Goal: Task Accomplishment & Management: Complete application form

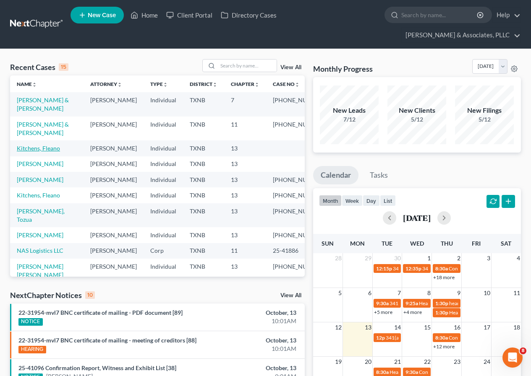
click at [34, 146] on link "Kitchens, Fleano" at bounding box center [38, 148] width 43 height 7
select select "4"
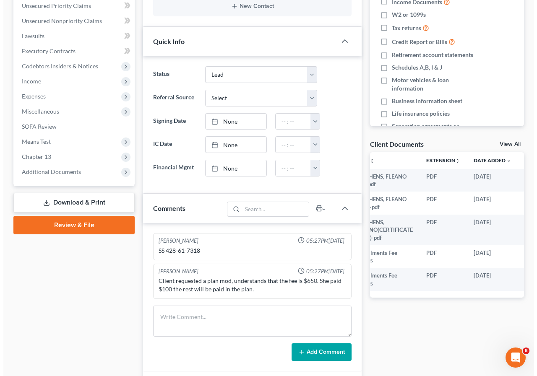
scroll to position [0, 34]
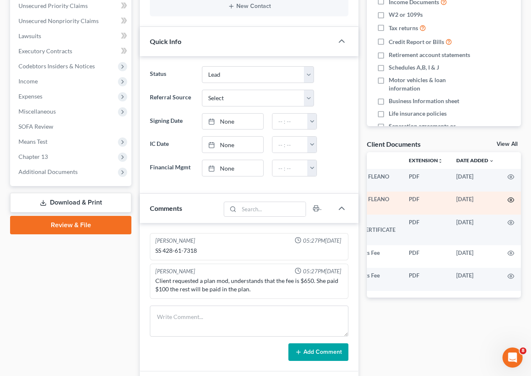
click at [510, 201] on icon "button" at bounding box center [510, 200] width 7 height 7
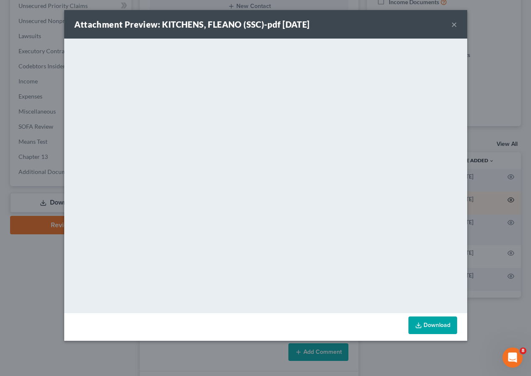
scroll to position [0, 33]
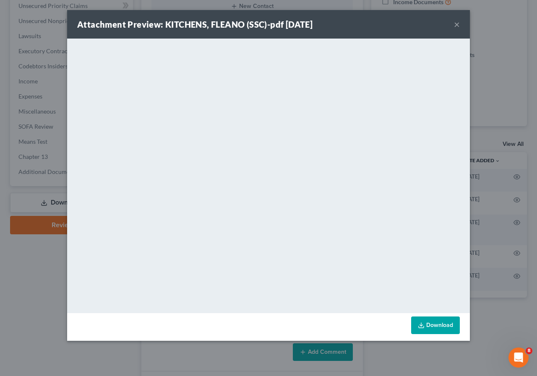
click at [456, 25] on button "×" at bounding box center [457, 24] width 6 height 10
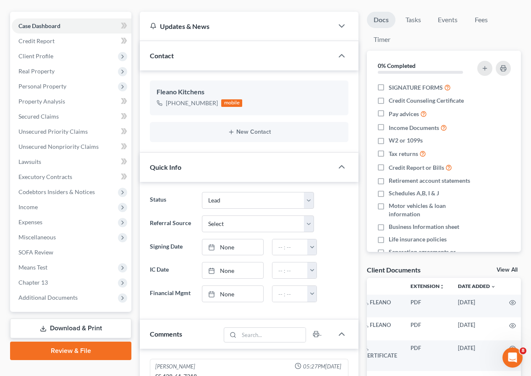
scroll to position [0, 0]
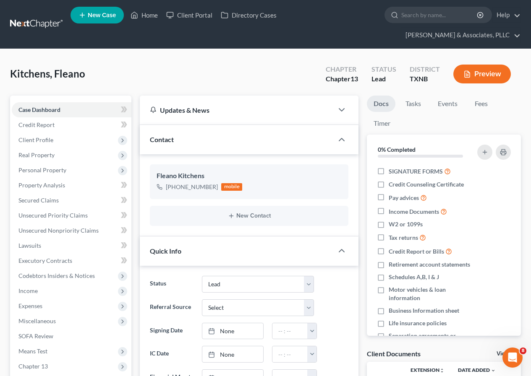
click at [486, 74] on button "Preview" at bounding box center [481, 74] width 57 height 19
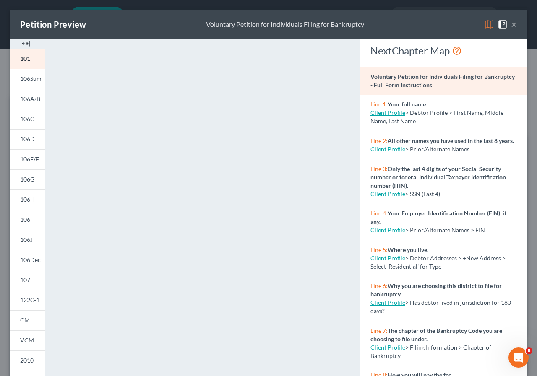
click at [511, 25] on button "×" at bounding box center [514, 24] width 6 height 10
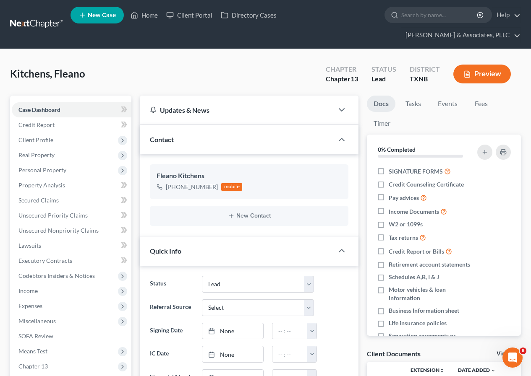
click at [478, 75] on button "Preview" at bounding box center [481, 74] width 57 height 19
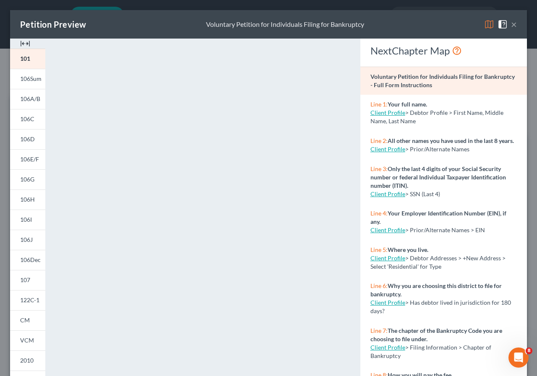
click at [511, 25] on button "×" at bounding box center [514, 24] width 6 height 10
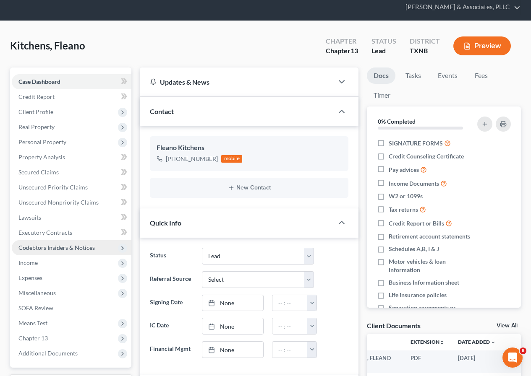
scroll to position [84, 0]
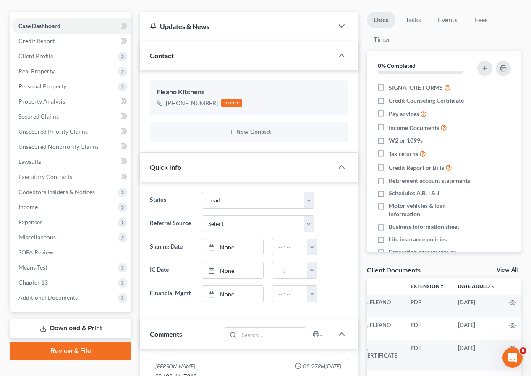
click at [70, 352] on link "Review & File" at bounding box center [70, 351] width 121 height 18
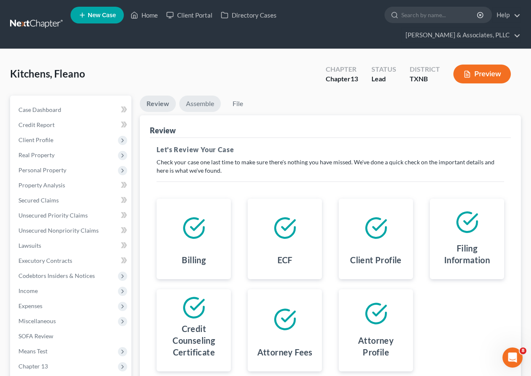
click at [200, 104] on link "Assemble" at bounding box center [200, 104] width 42 height 16
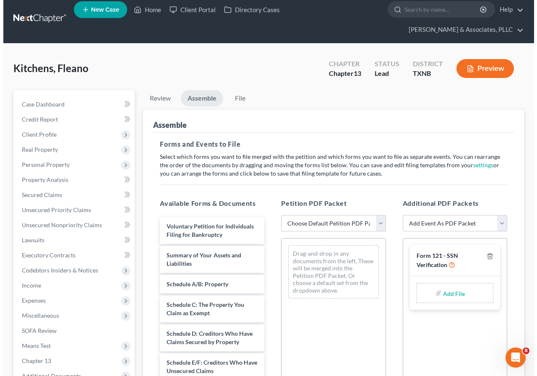
scroll to position [42, 0]
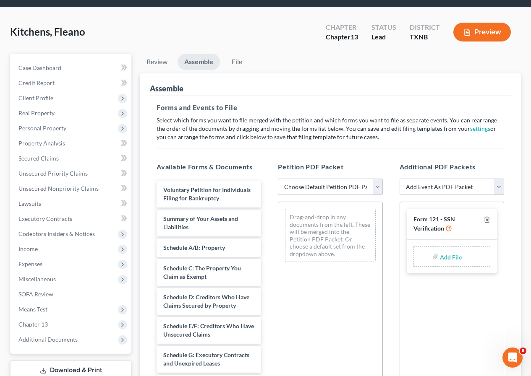
click at [490, 35] on button "Preview" at bounding box center [481, 32] width 57 height 19
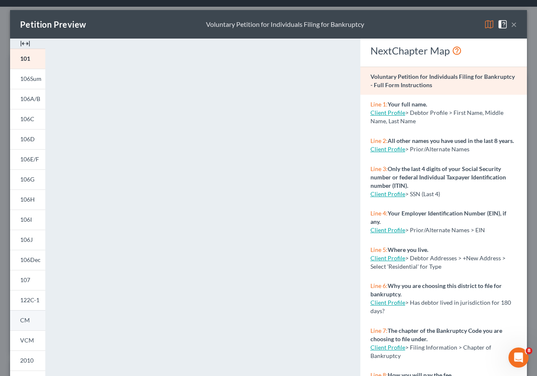
click at [23, 320] on span "CM" at bounding box center [25, 320] width 10 height 7
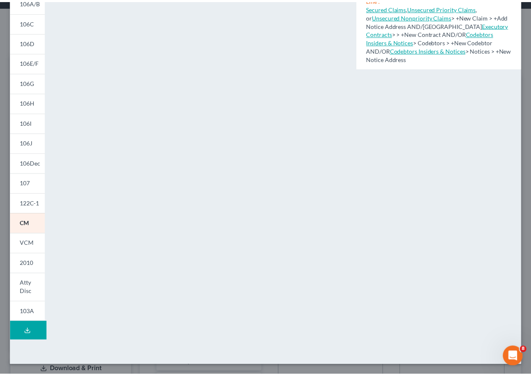
scroll to position [0, 0]
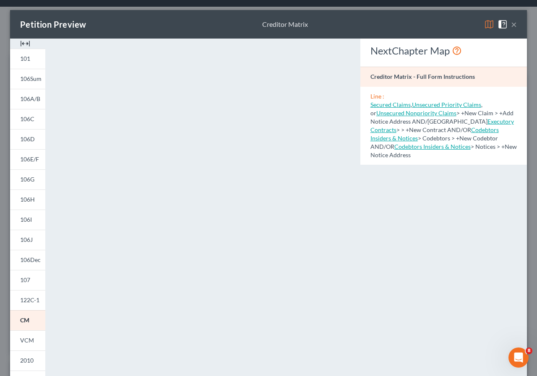
click at [511, 25] on button "×" at bounding box center [514, 24] width 6 height 10
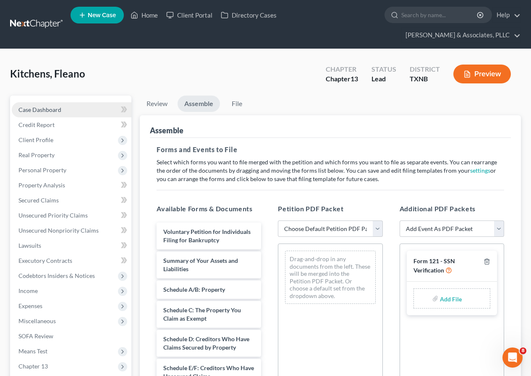
click at [58, 109] on span "Case Dashboard" at bounding box center [39, 109] width 43 height 7
select select "4"
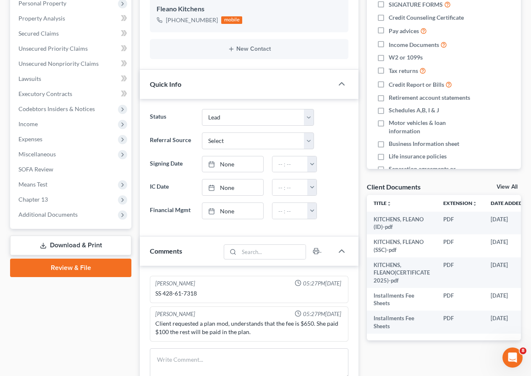
scroll to position [168, 0]
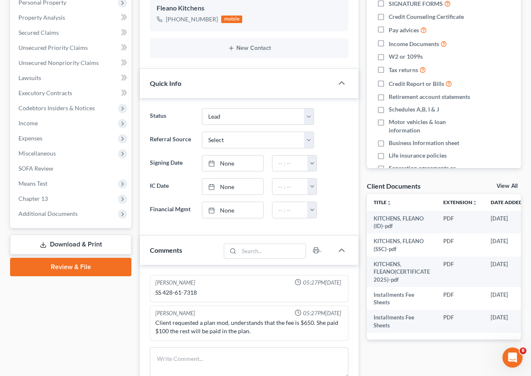
click at [72, 265] on link "Review & File" at bounding box center [70, 267] width 121 height 18
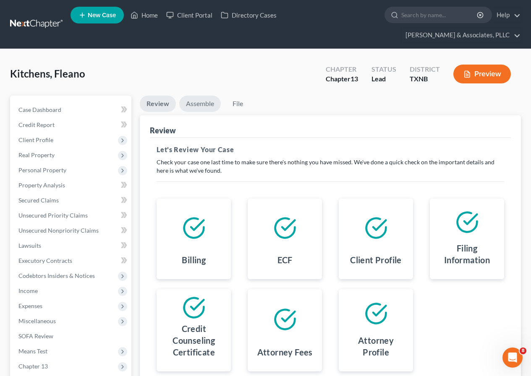
click at [208, 104] on link "Assemble" at bounding box center [200, 104] width 42 height 16
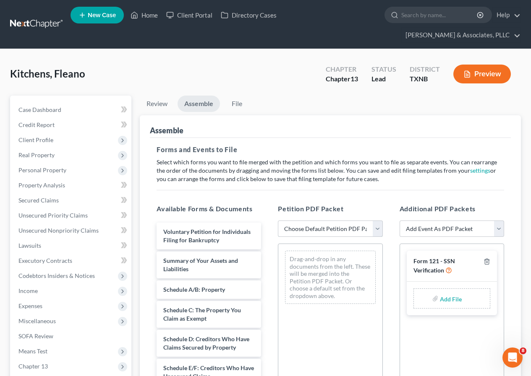
click at [374, 228] on select "Choose Default Petition PDF Packet Complete Bankruptcy Petition (all forms and …" at bounding box center [330, 229] width 104 height 17
select select "2"
click at [278, 221] on select "Choose Default Petition PDF Packet Complete Bankruptcy Petition (all forms and …" at bounding box center [330, 229] width 104 height 17
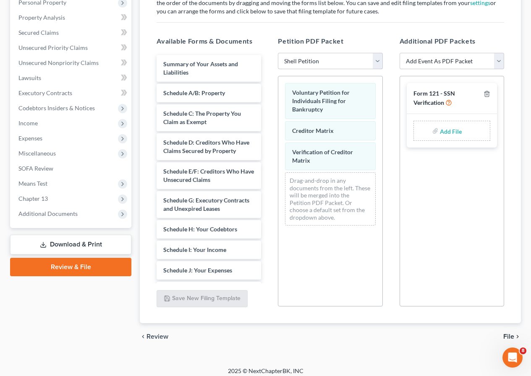
scroll to position [174, 0]
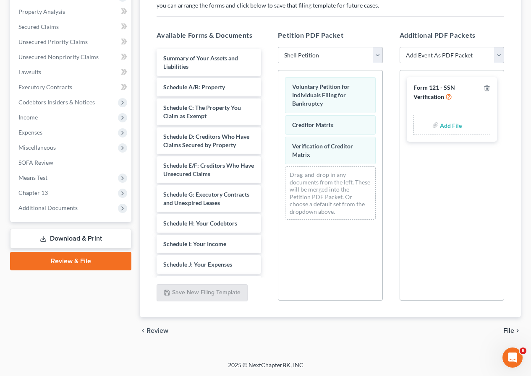
click at [511, 328] on span "File" at bounding box center [508, 331] width 11 height 7
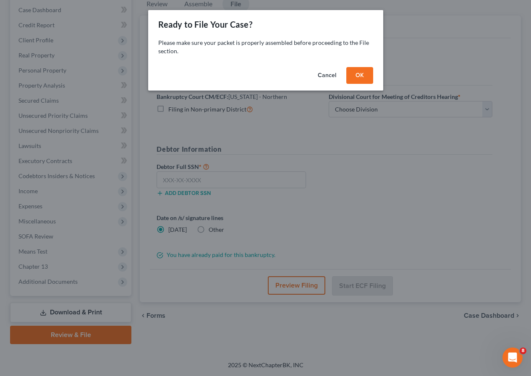
scroll to position [100, 0]
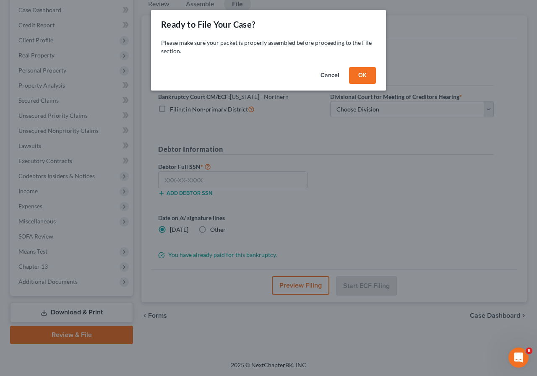
click at [364, 79] on button "OK" at bounding box center [362, 75] width 27 height 17
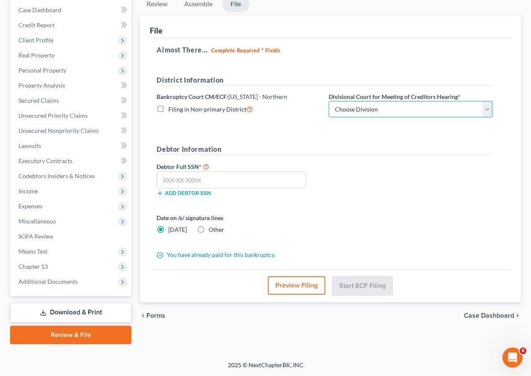
click at [484, 114] on select "Choose Division [PERSON_NAME] [GEOGRAPHIC_DATA] [GEOGRAPHIC_DATA] [GEOGRAPHIC_D…" at bounding box center [410, 109] width 164 height 17
select select "3"
click at [328, 101] on select "Choose Division [PERSON_NAME] [GEOGRAPHIC_DATA] [GEOGRAPHIC_DATA] [GEOGRAPHIC_D…" at bounding box center [410, 109] width 164 height 17
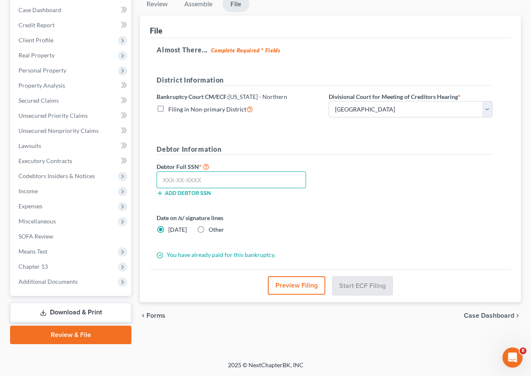
click at [199, 179] on input "text" at bounding box center [230, 180] width 149 height 17
type input "428-61-7318"
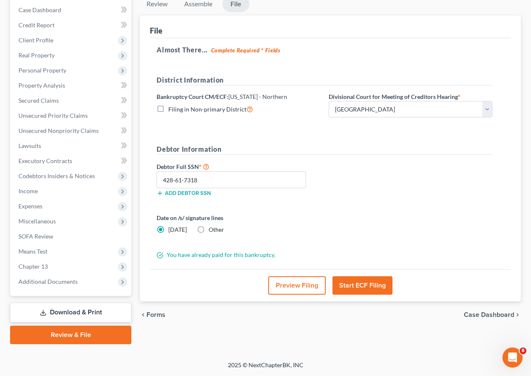
click at [361, 287] on button "Start ECF Filing" at bounding box center [362, 285] width 60 height 18
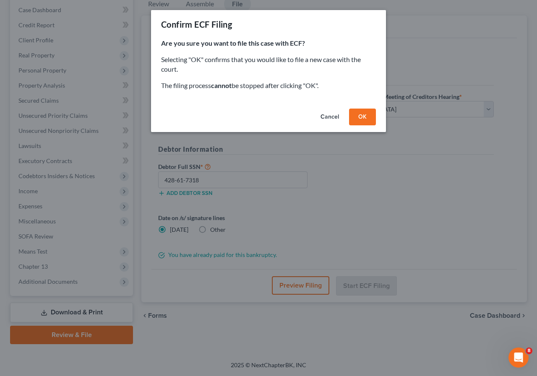
click at [365, 116] on button "OK" at bounding box center [362, 117] width 27 height 17
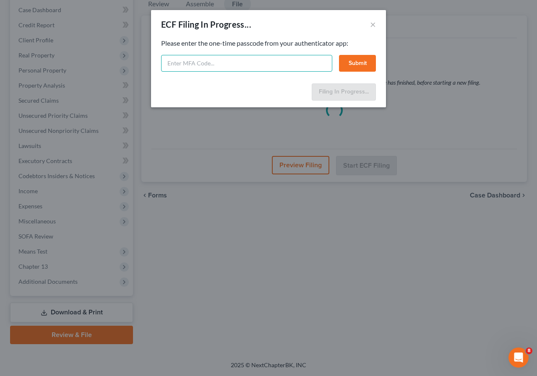
click at [200, 60] on input "text" at bounding box center [246, 63] width 171 height 17
type input "036403"
click at [349, 64] on button "Submit" at bounding box center [357, 63] width 37 height 17
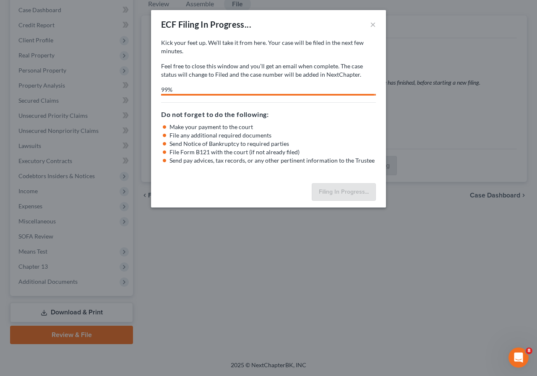
select select "3"
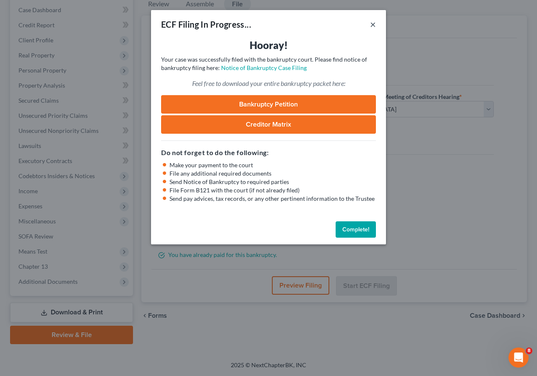
click at [372, 21] on button "×" at bounding box center [373, 24] width 6 height 10
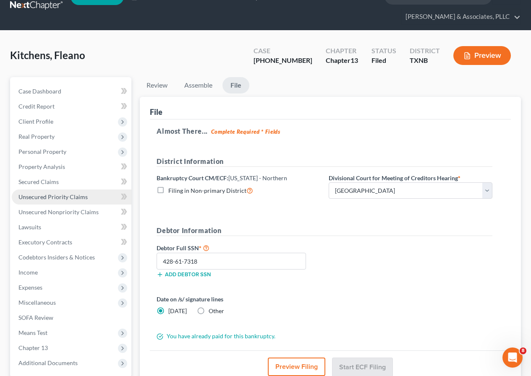
scroll to position [0, 0]
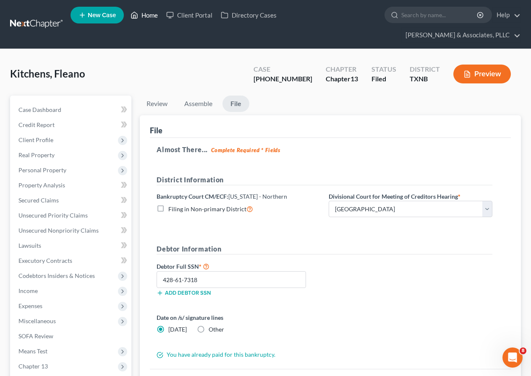
click at [144, 15] on link "Home" at bounding box center [144, 15] width 36 height 15
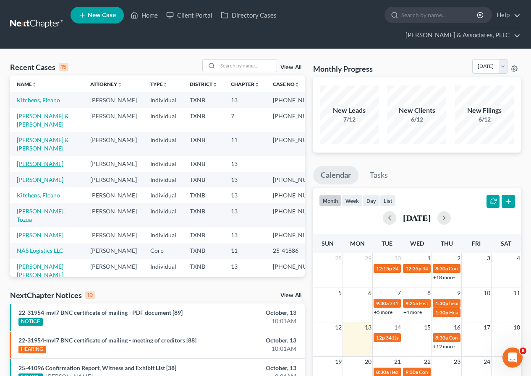
click at [34, 167] on link "[PERSON_NAME]" at bounding box center [40, 163] width 47 height 7
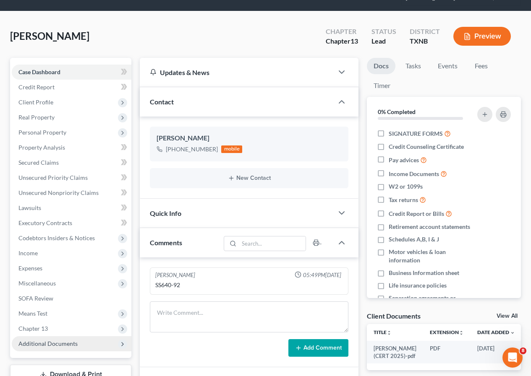
scroll to position [23, 0]
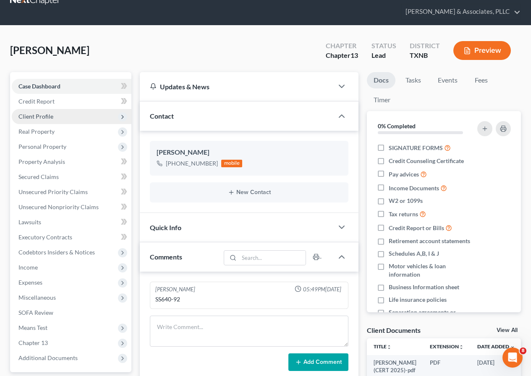
click at [44, 118] on span "Client Profile" at bounding box center [35, 116] width 35 height 7
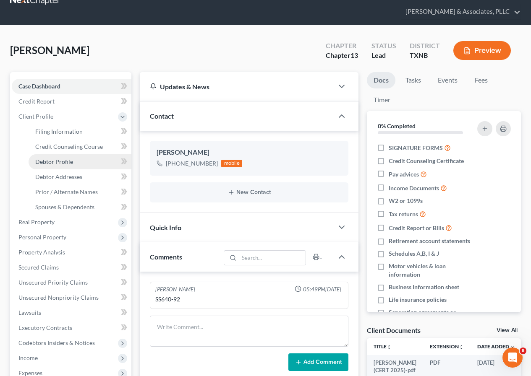
click at [66, 156] on link "Debtor Profile" at bounding box center [80, 161] width 103 height 15
select select "1"
select select "0"
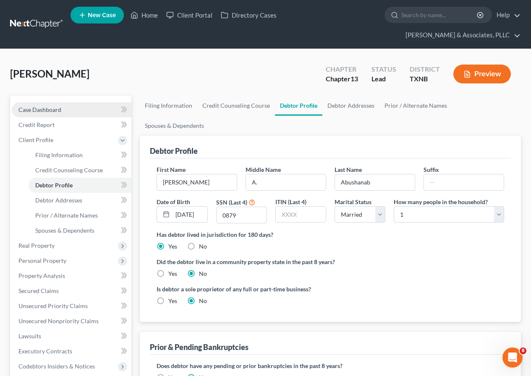
click at [36, 107] on span "Case Dashboard" at bounding box center [39, 109] width 43 height 7
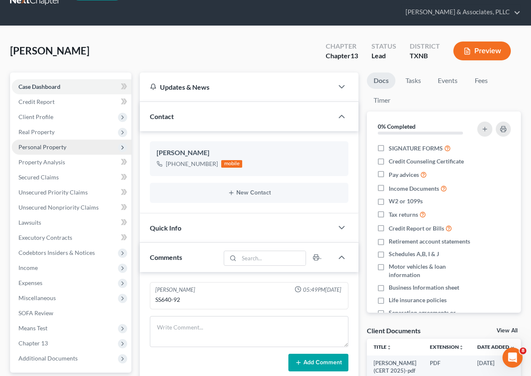
scroll to position [42, 0]
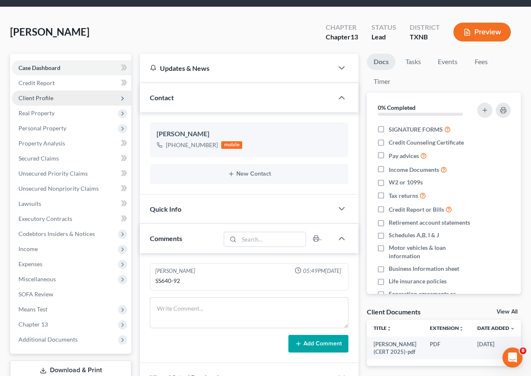
click at [54, 98] on span "Client Profile" at bounding box center [72, 98] width 120 height 15
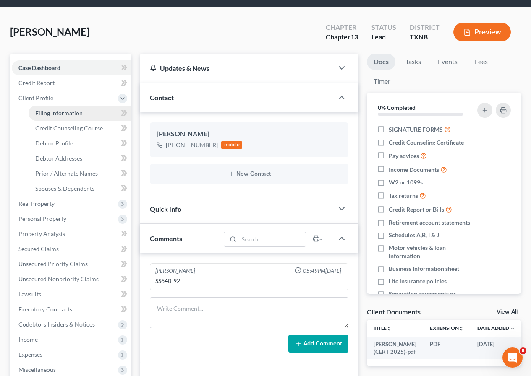
click at [67, 116] on span "Filing Information" at bounding box center [58, 112] width 47 height 7
select select "1"
select select "0"
select select "3"
select select "45"
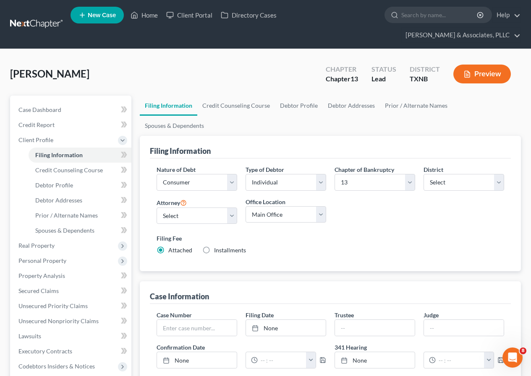
click at [480, 77] on button "Preview" at bounding box center [481, 74] width 57 height 19
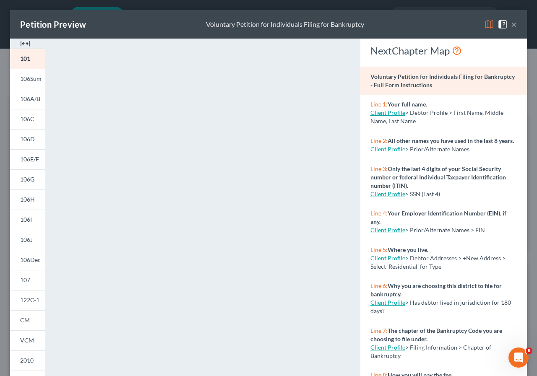
click at [511, 23] on button "×" at bounding box center [514, 24] width 6 height 10
